Goal: Information Seeking & Learning: Learn about a topic

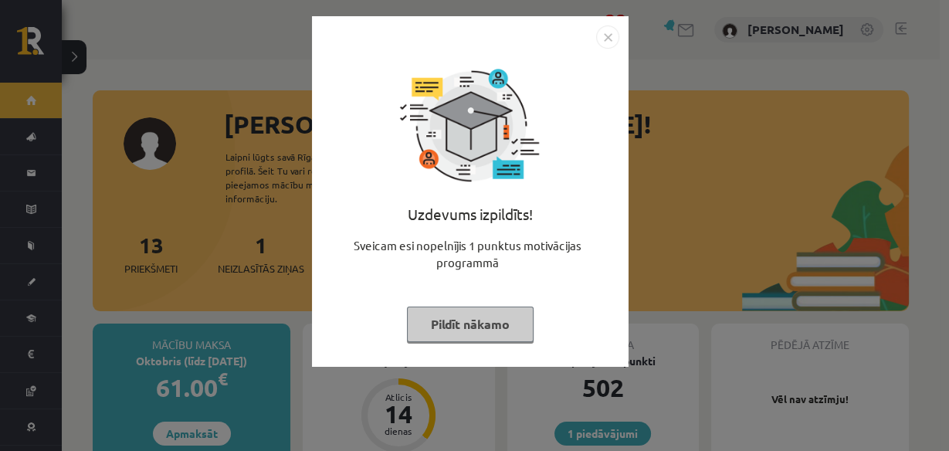
click at [606, 36] on img "Close" at bounding box center [607, 36] width 23 height 23
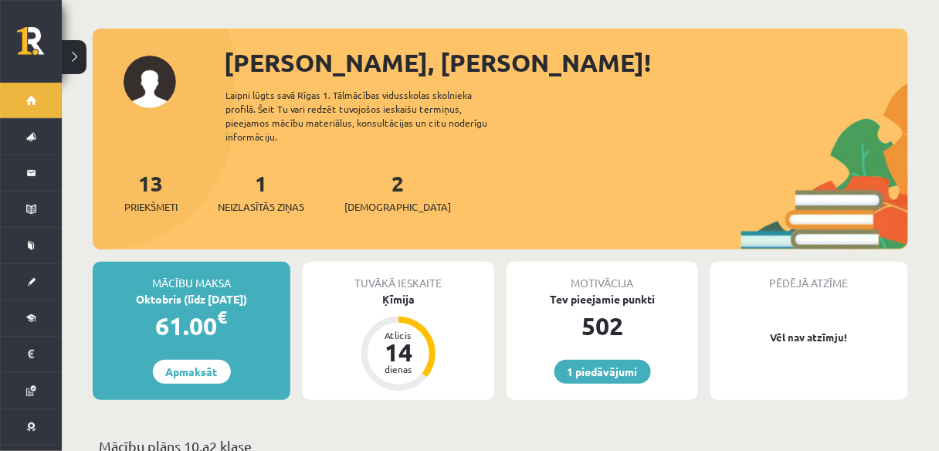
scroll to position [124, 0]
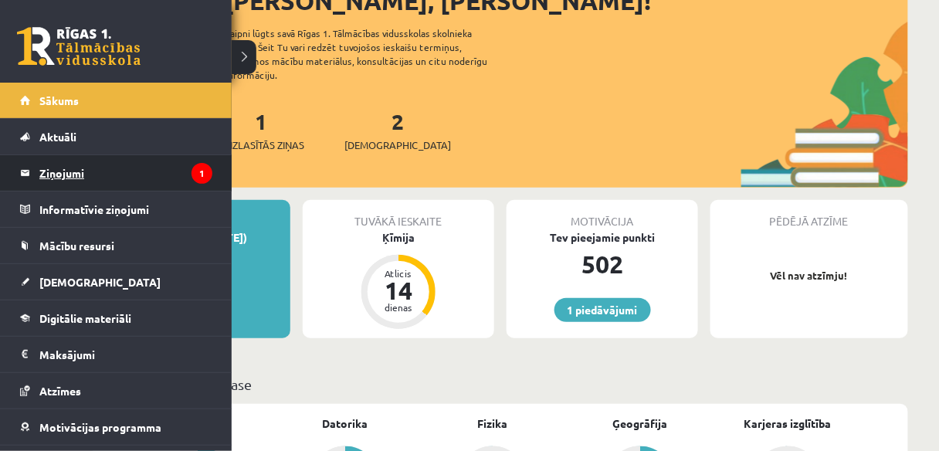
click at [71, 172] on legend "Ziņojumi 1" at bounding box center [125, 173] width 173 height 36
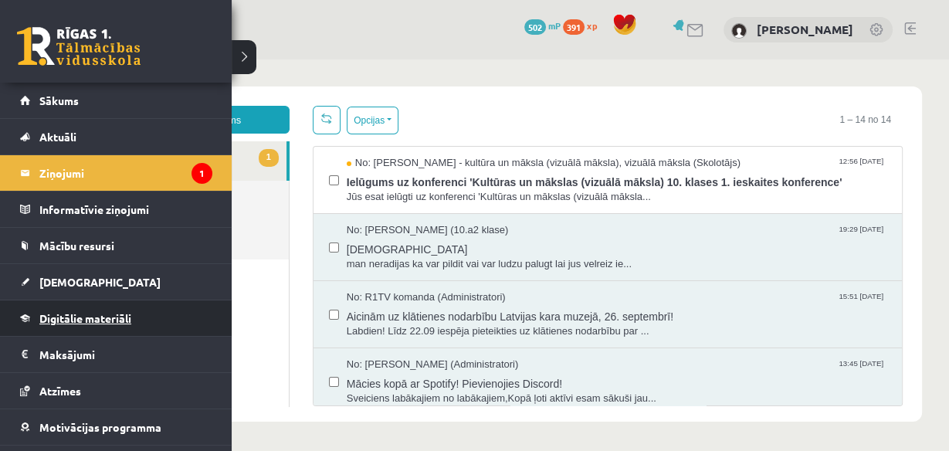
click at [82, 304] on link "Digitālie materiāli" at bounding box center [116, 319] width 192 height 36
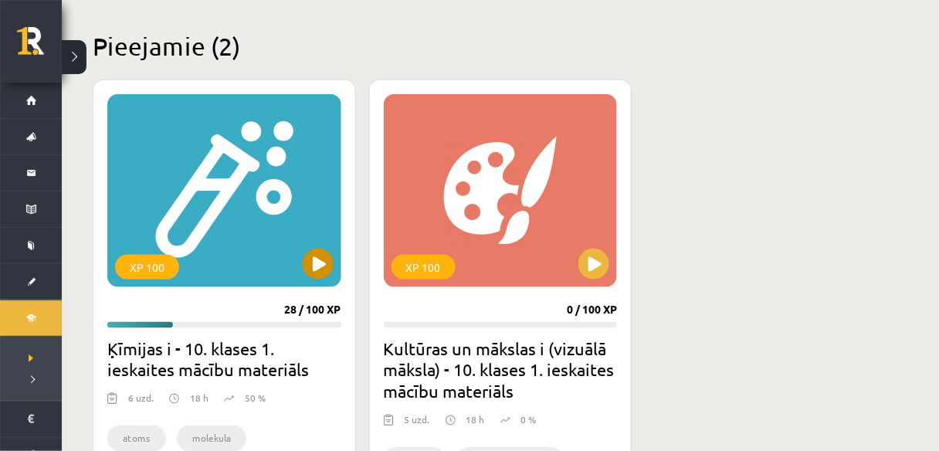
scroll to position [433, 0]
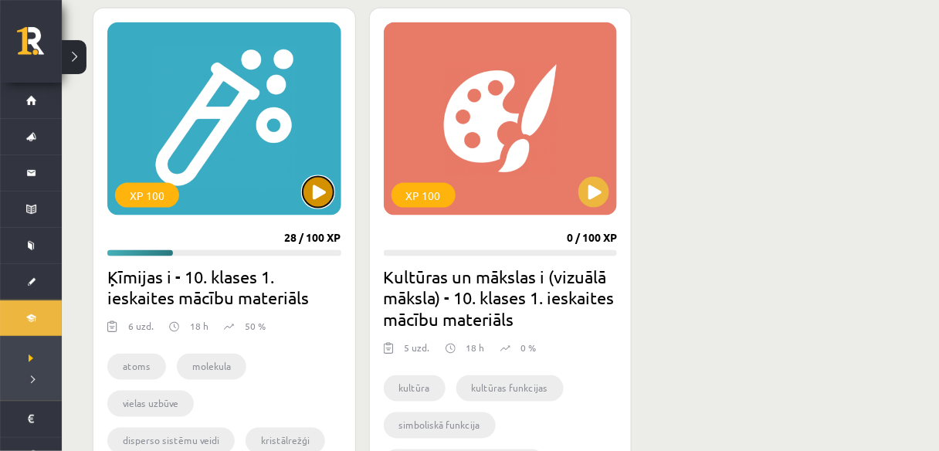
click at [310, 189] on button at bounding box center [318, 192] width 31 height 31
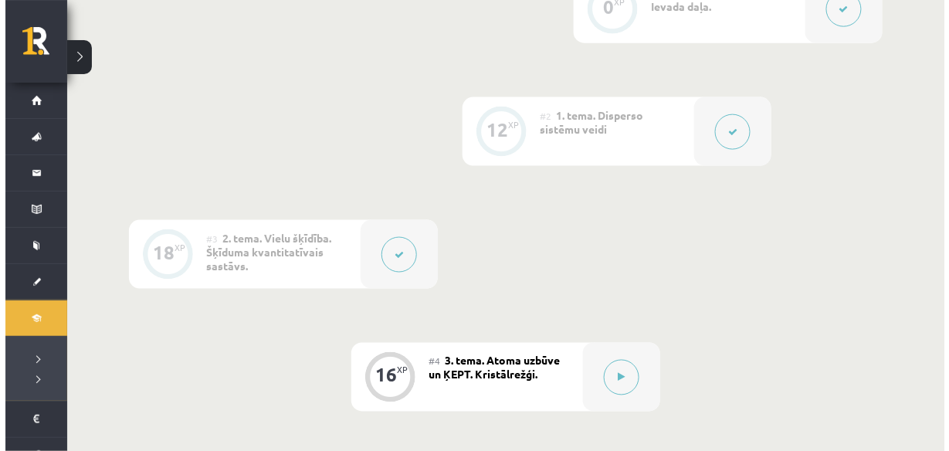
scroll to position [680, 0]
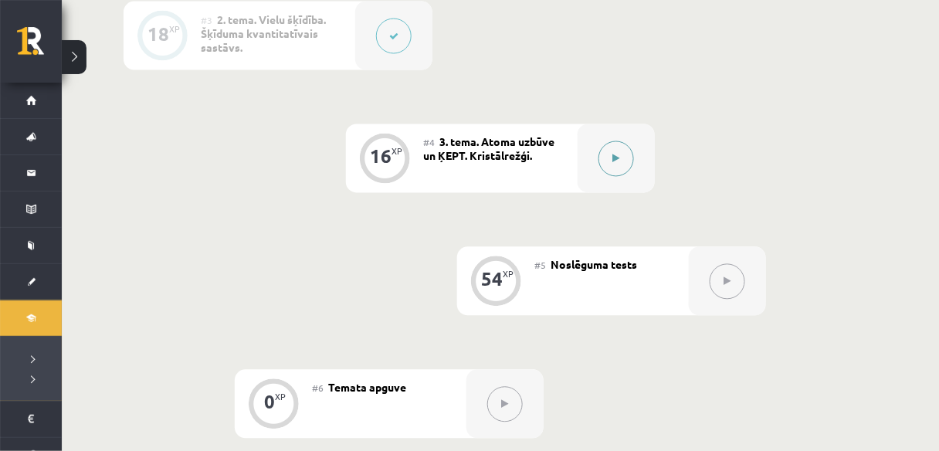
click at [617, 155] on icon at bounding box center [616, 159] width 7 height 9
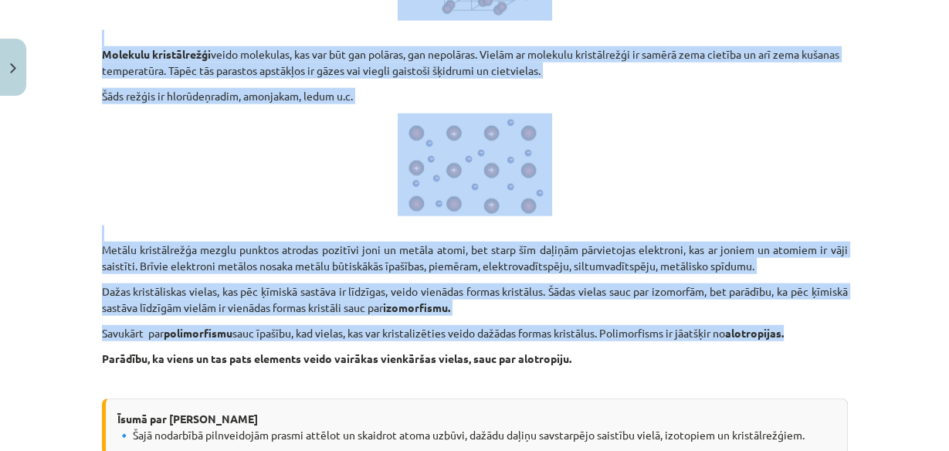
scroll to position [7872, 0]
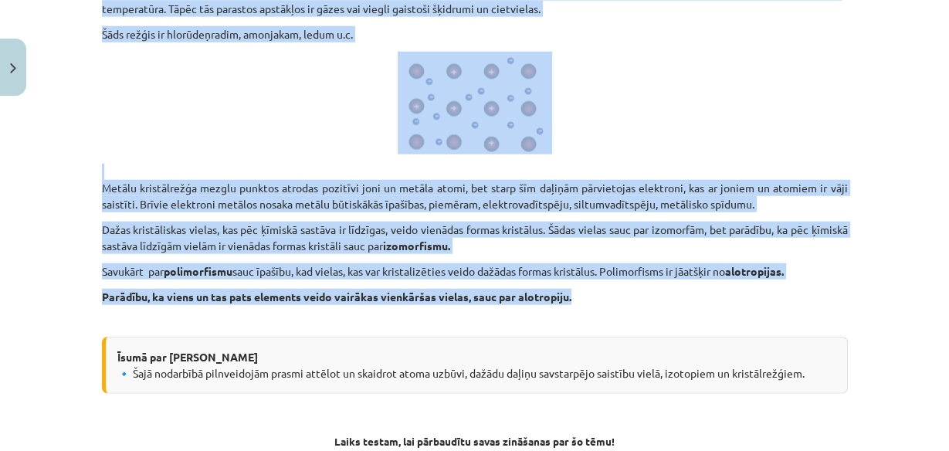
drag, startPoint x: 99, startPoint y: 138, endPoint x: 908, endPoint y: 321, distance: 829.5
click at [908, 321] on div "Mācību tēma: Ķīmijas i - 10. klases 1. ieskaites mācību materiāls #4 3. tema. A…" at bounding box center [474, 225] width 949 height 451
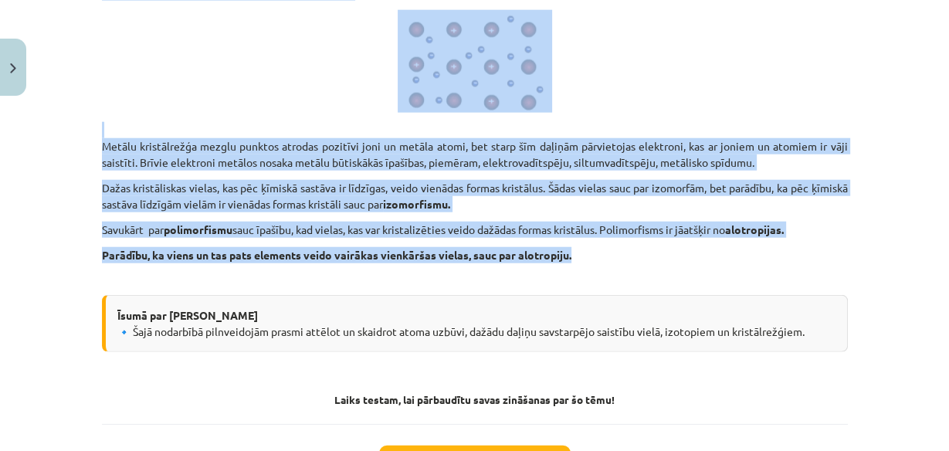
scroll to position [7996, 0]
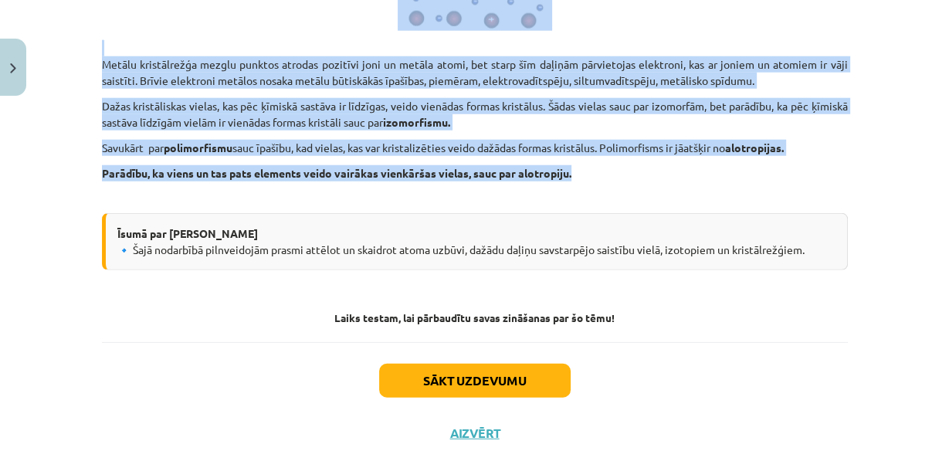
copy div "Loremipsu do sitametcon ad elitsed doei, te inc utla etdol magna aliqua enim. A…"
